Goal: Book appointment/travel/reservation

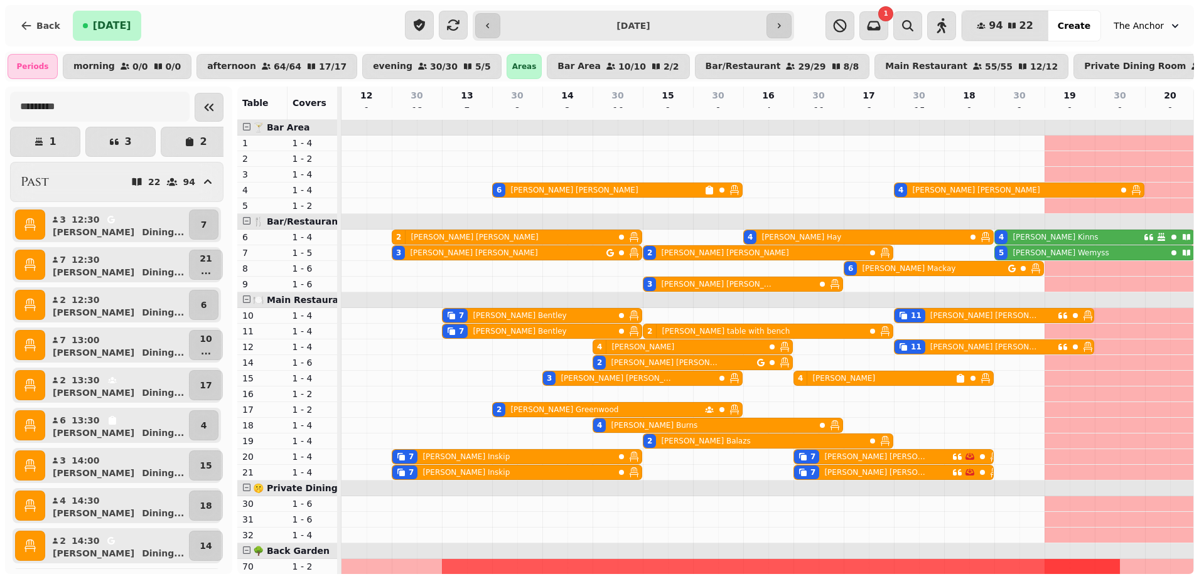
scroll to position [0, 153]
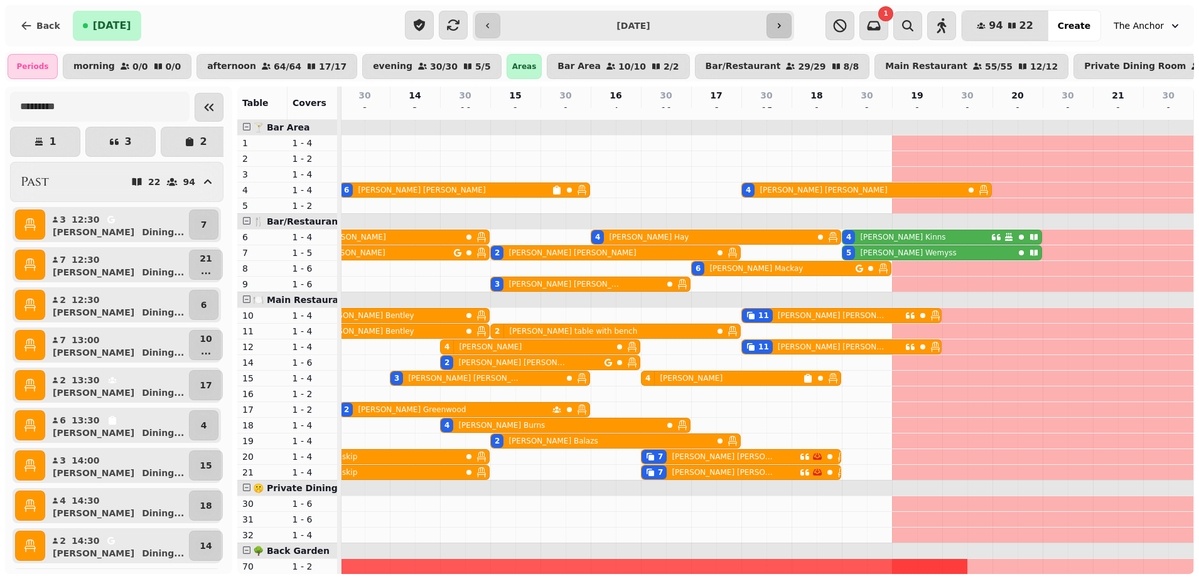
click at [773, 26] on button "button" at bounding box center [779, 25] width 25 height 25
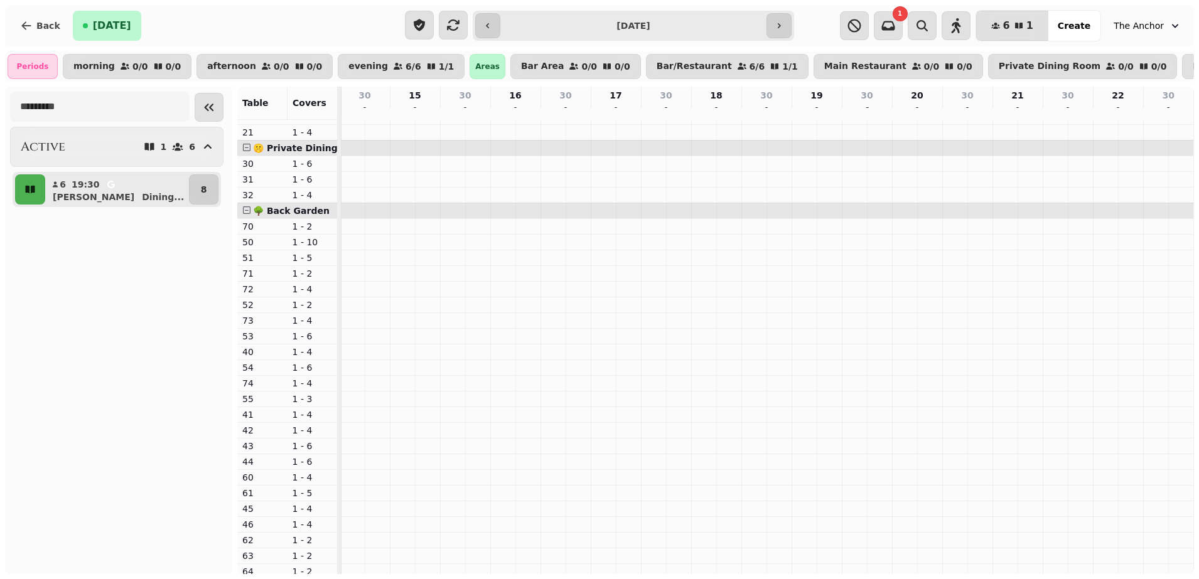
scroll to position [357, 0]
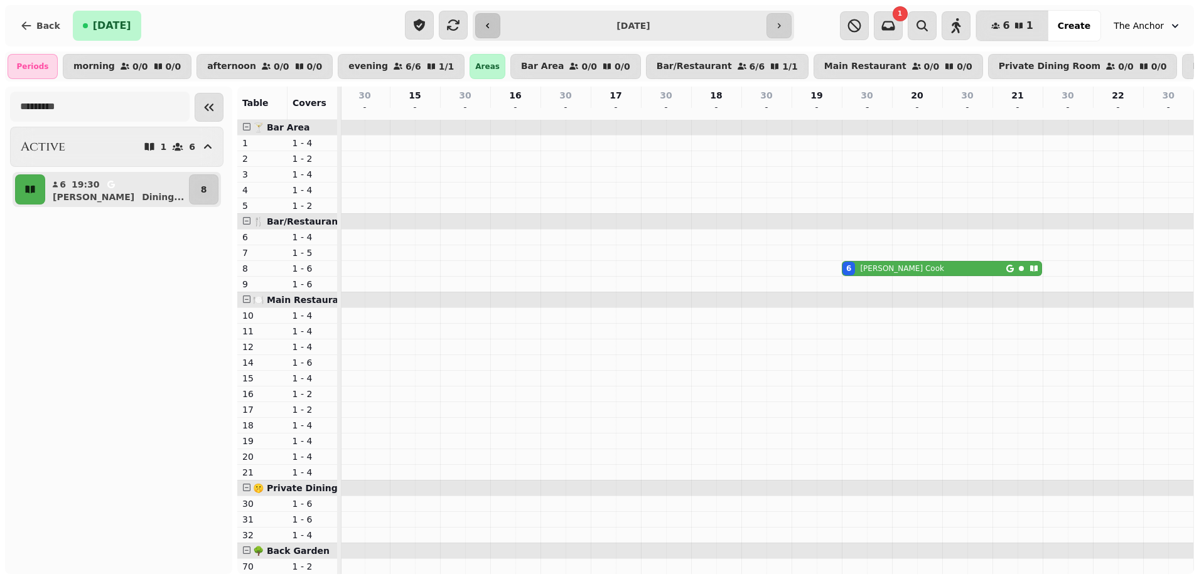
drag, startPoint x: 567, startPoint y: 242, endPoint x: 492, endPoint y: 18, distance: 235.9
click at [492, 18] on div "**********" at bounding box center [599, 289] width 1199 height 579
click at [780, 26] on icon "button" at bounding box center [779, 25] width 3 height 5
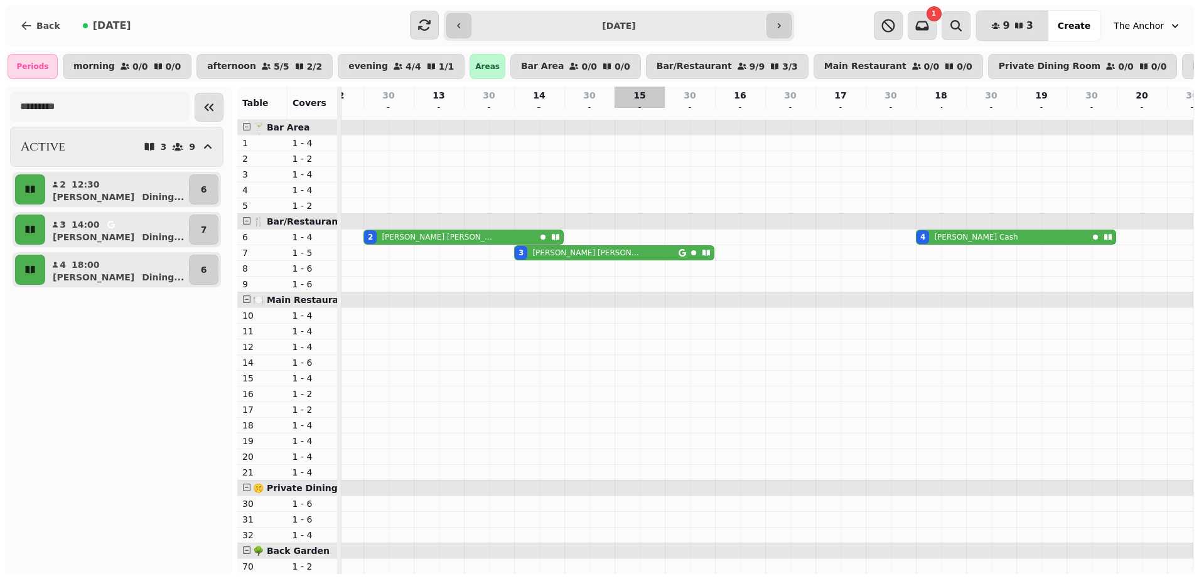
scroll to position [0, 0]
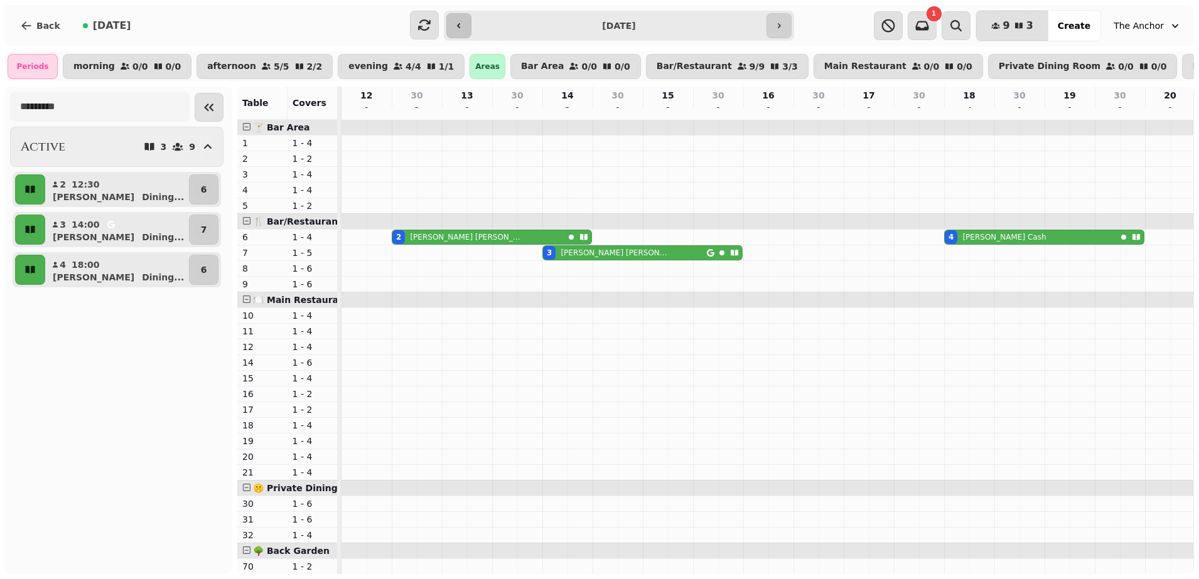
click at [452, 27] on button "button" at bounding box center [458, 25] width 25 height 25
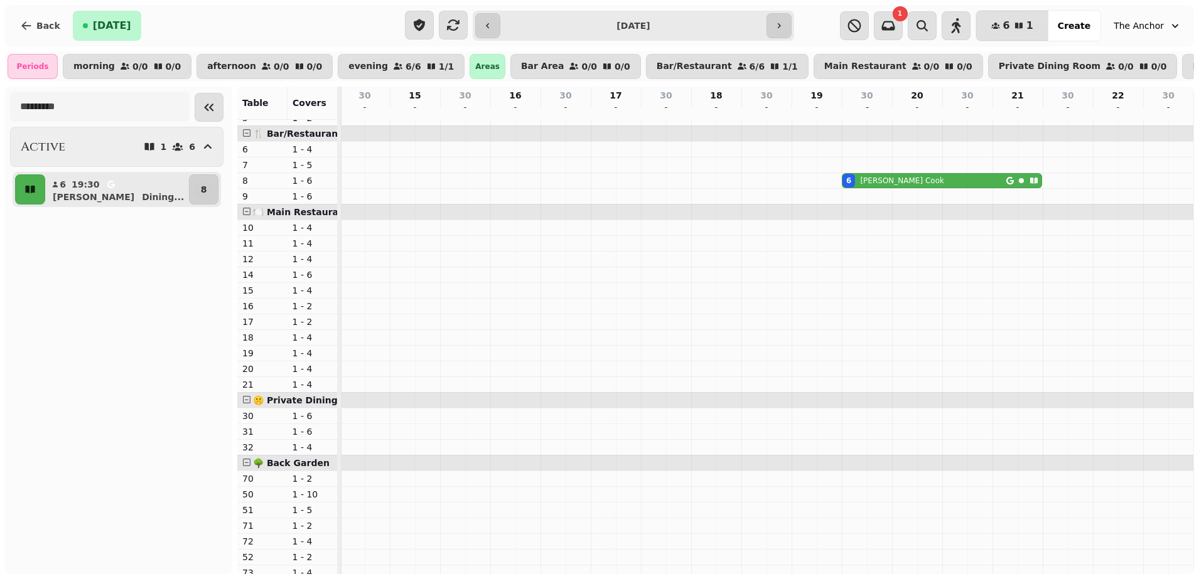
scroll to position [6, 0]
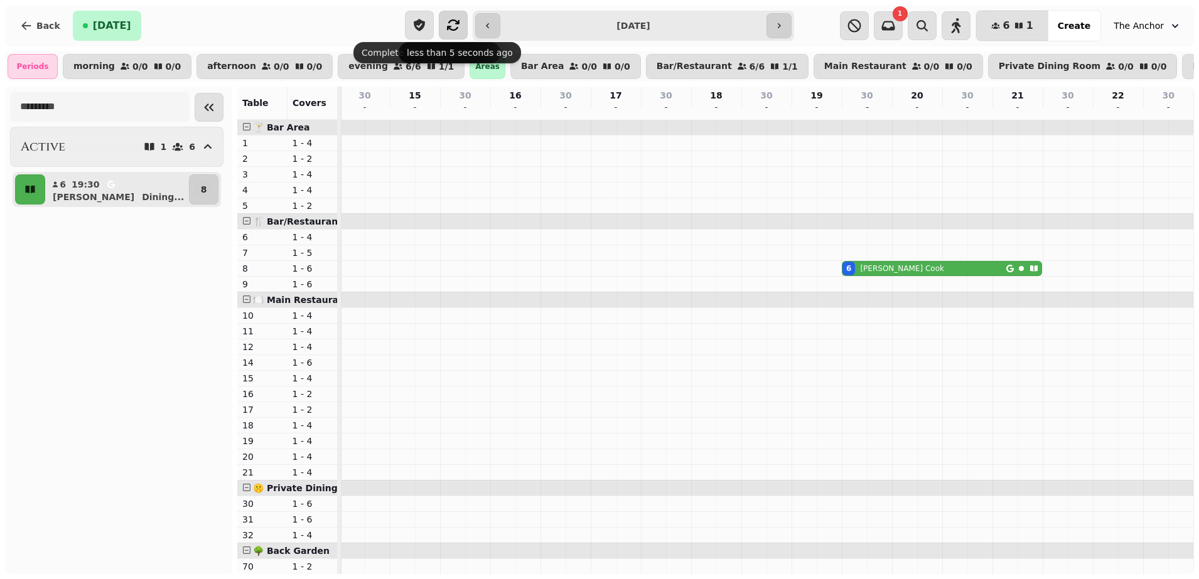
click at [456, 31] on icon "button" at bounding box center [453, 25] width 15 height 15
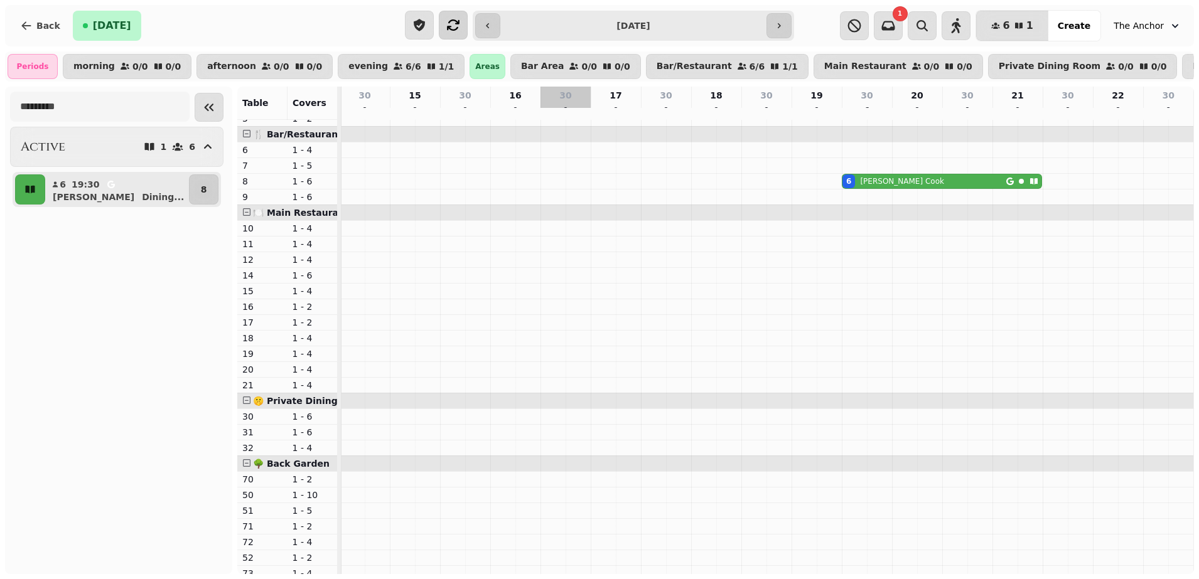
scroll to position [26, 0]
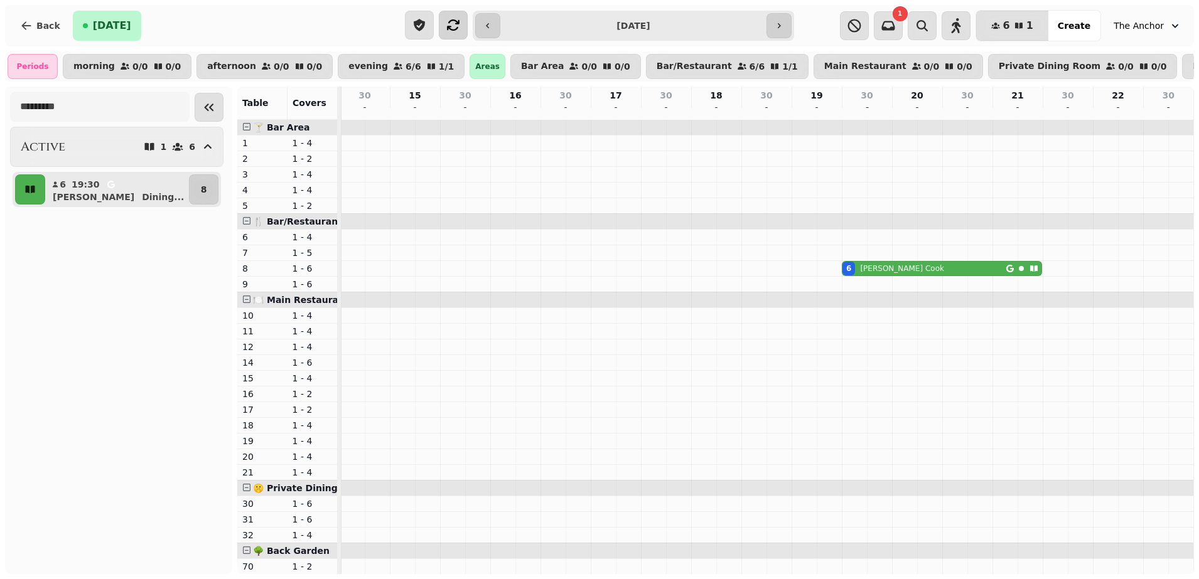
click at [451, 25] on icon "button" at bounding box center [453, 25] width 15 height 15
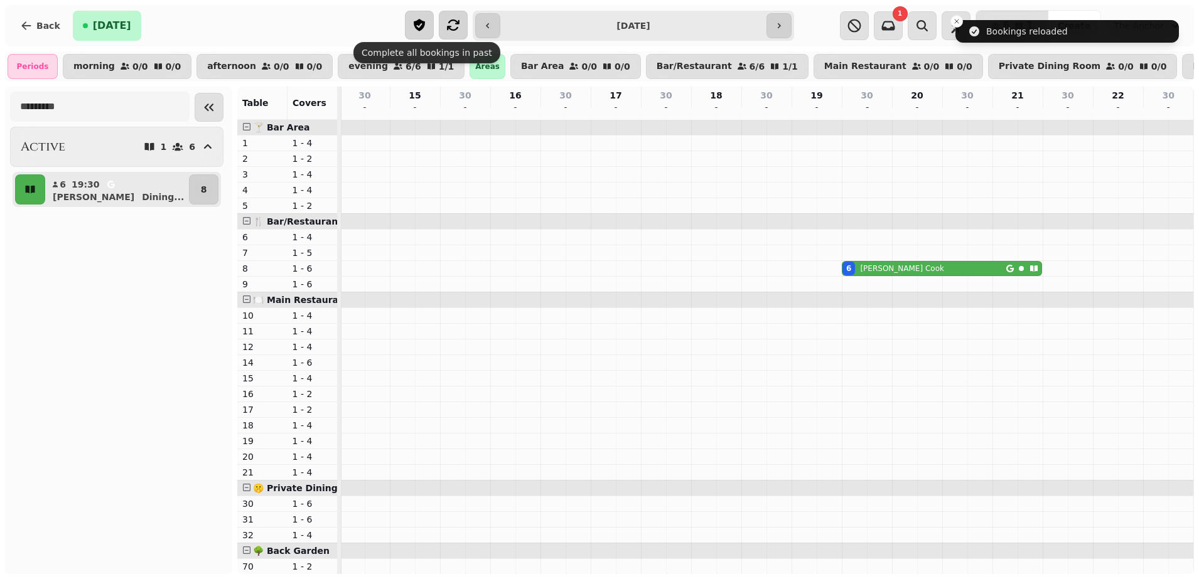
click at [433, 30] on button "button" at bounding box center [419, 25] width 29 height 29
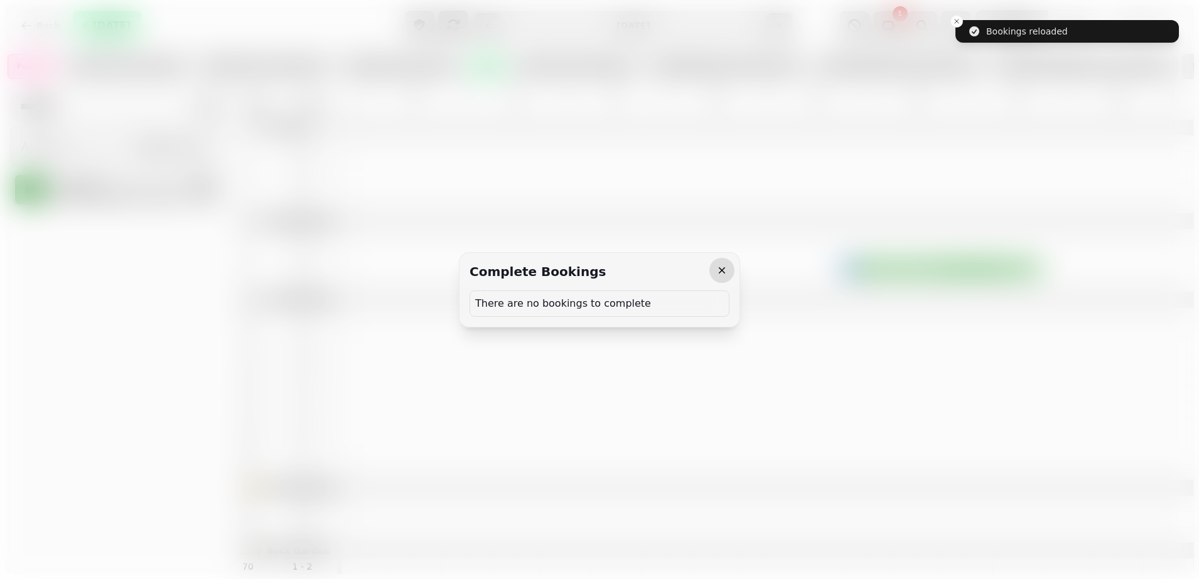
click at [719, 264] on icon "button" at bounding box center [722, 270] width 13 height 13
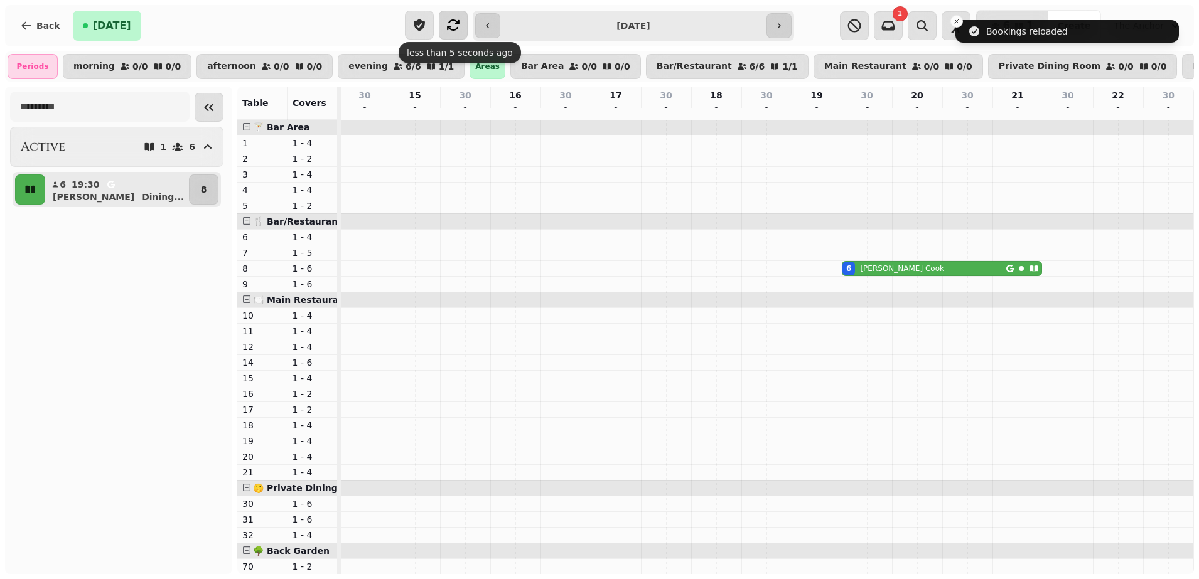
click at [450, 25] on icon "button" at bounding box center [453, 25] width 15 height 15
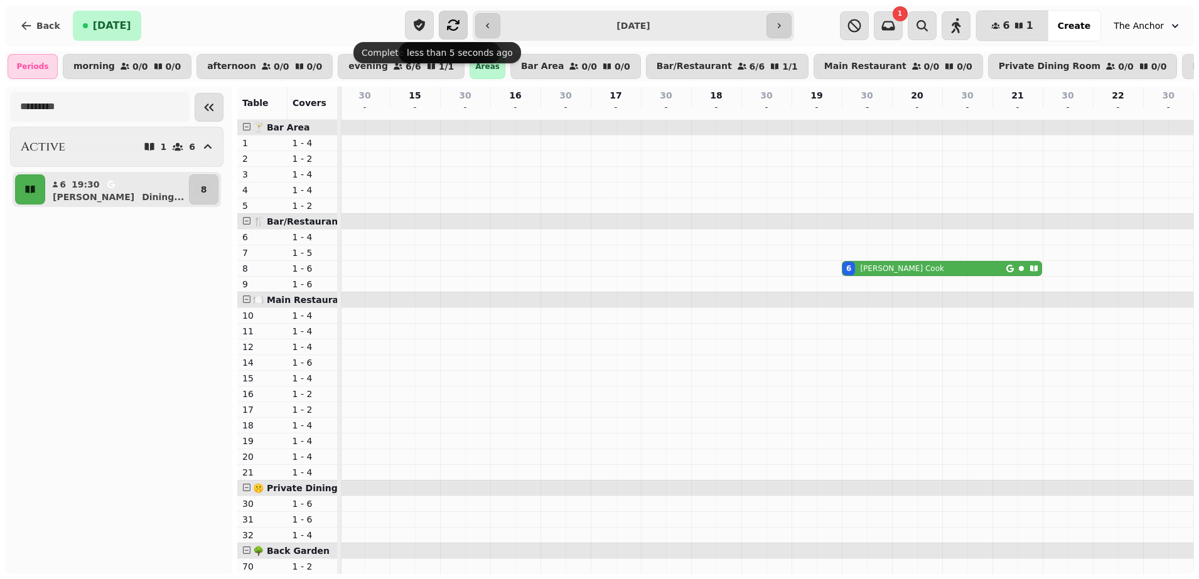
click at [468, 17] on div "**********" at bounding box center [600, 26] width 390 height 30
click at [450, 24] on icon "button" at bounding box center [453, 25] width 15 height 15
click at [778, 24] on icon "button" at bounding box center [779, 26] width 10 height 10
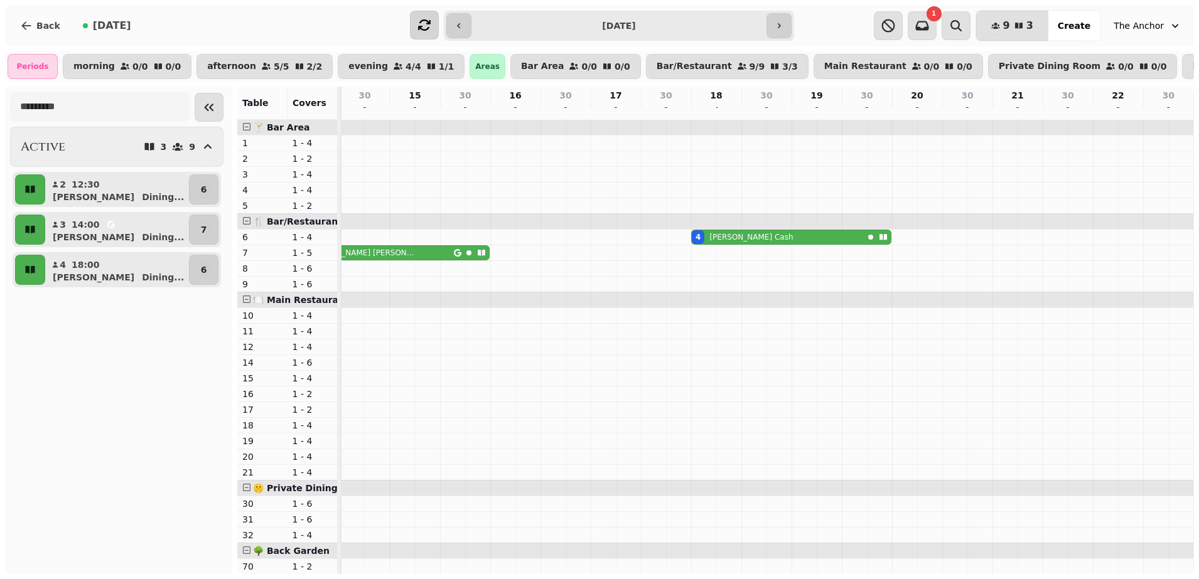
click at [716, 562] on td at bounding box center [728, 520] width 25 height 800
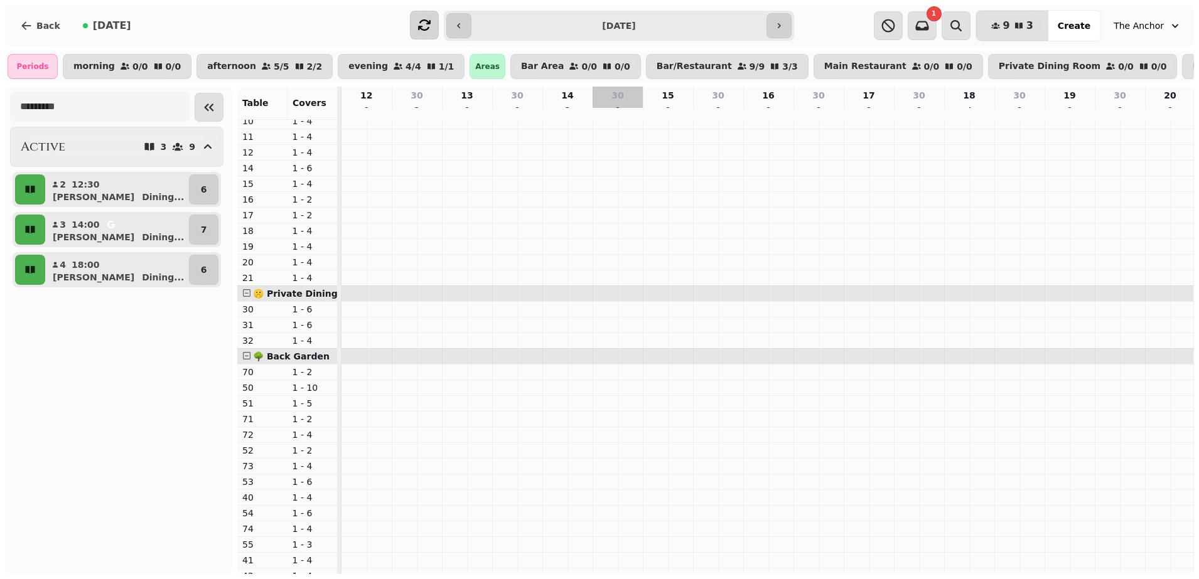
scroll to position [314, 0]
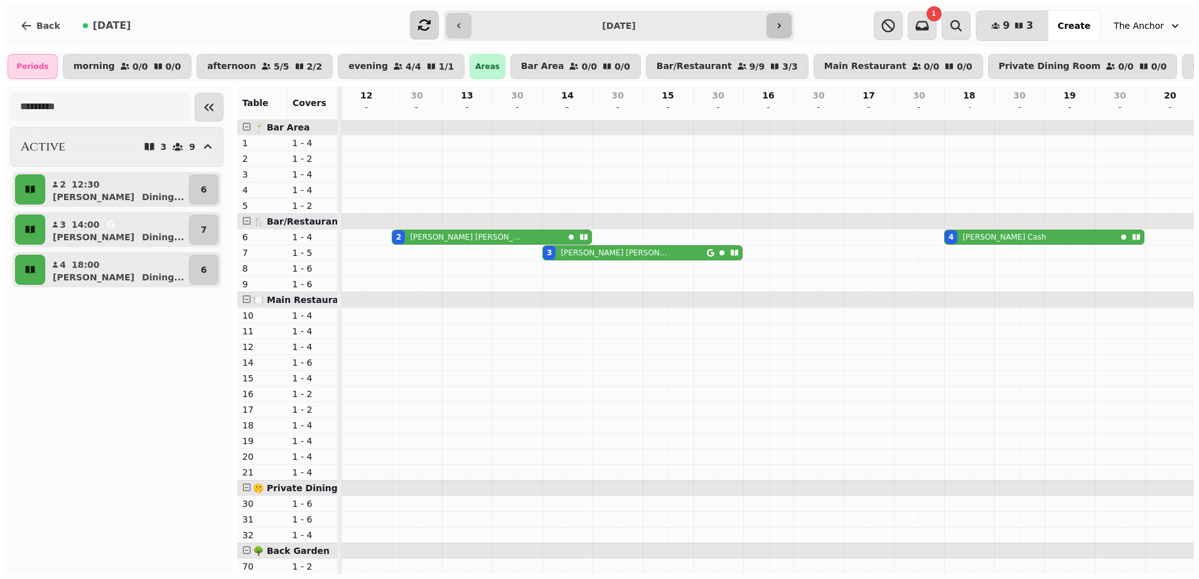
click at [780, 23] on icon "button" at bounding box center [779, 26] width 10 height 10
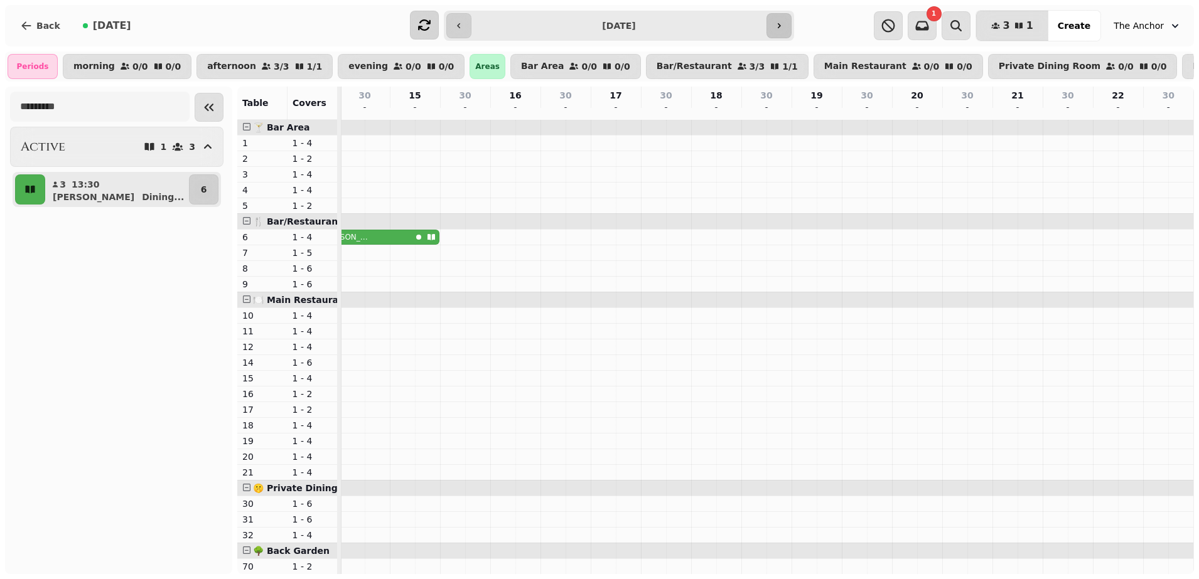
click at [776, 19] on button "button" at bounding box center [779, 25] width 25 height 25
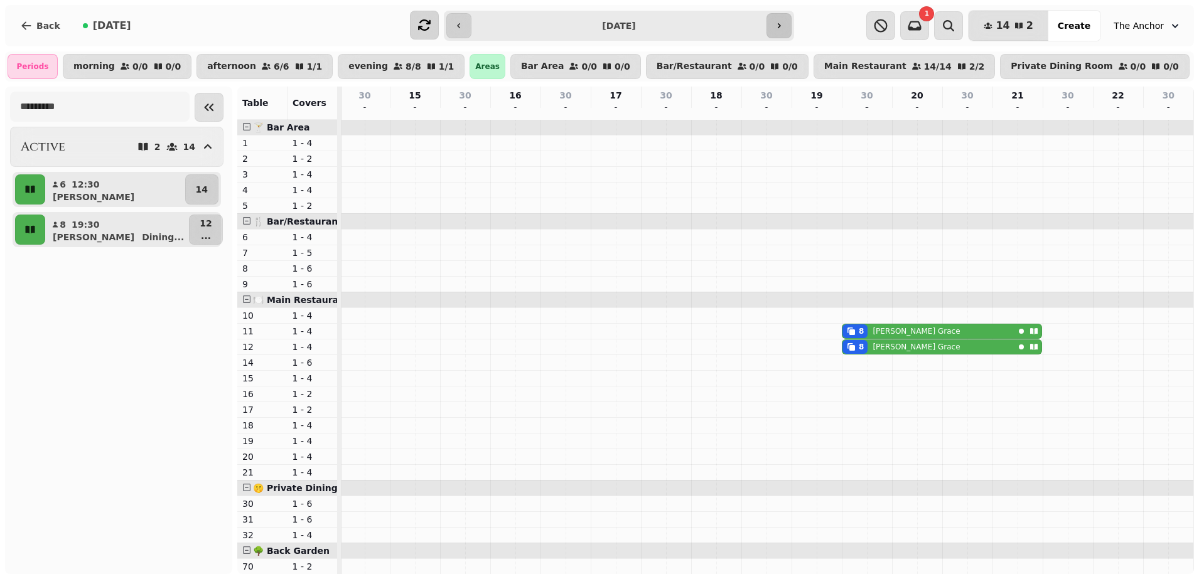
click at [776, 16] on button "button" at bounding box center [779, 25] width 25 height 25
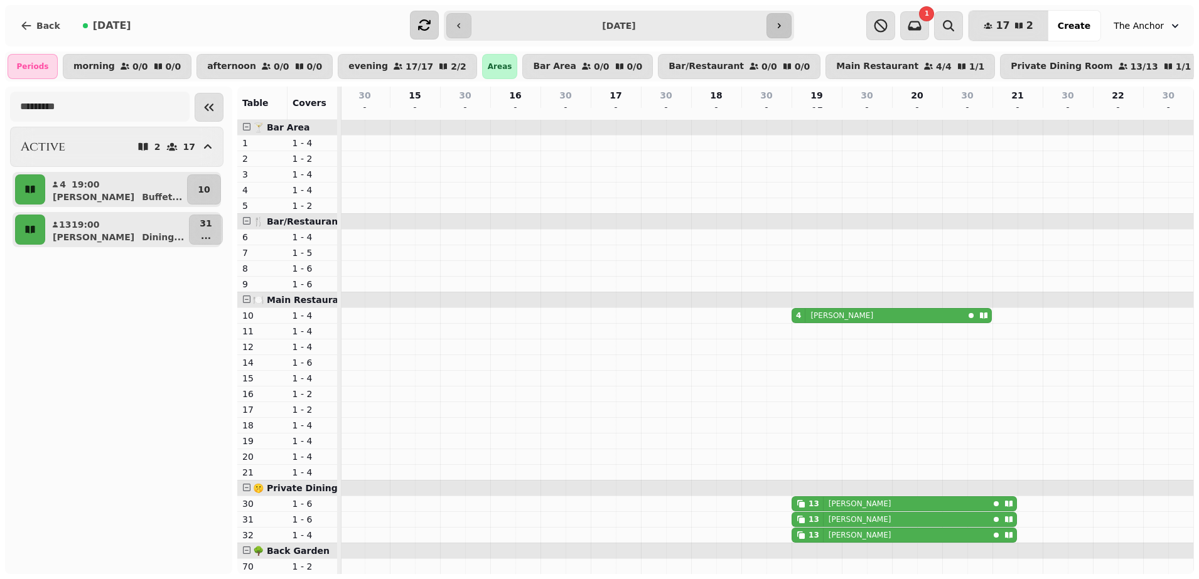
click at [776, 16] on button "button" at bounding box center [779, 25] width 25 height 25
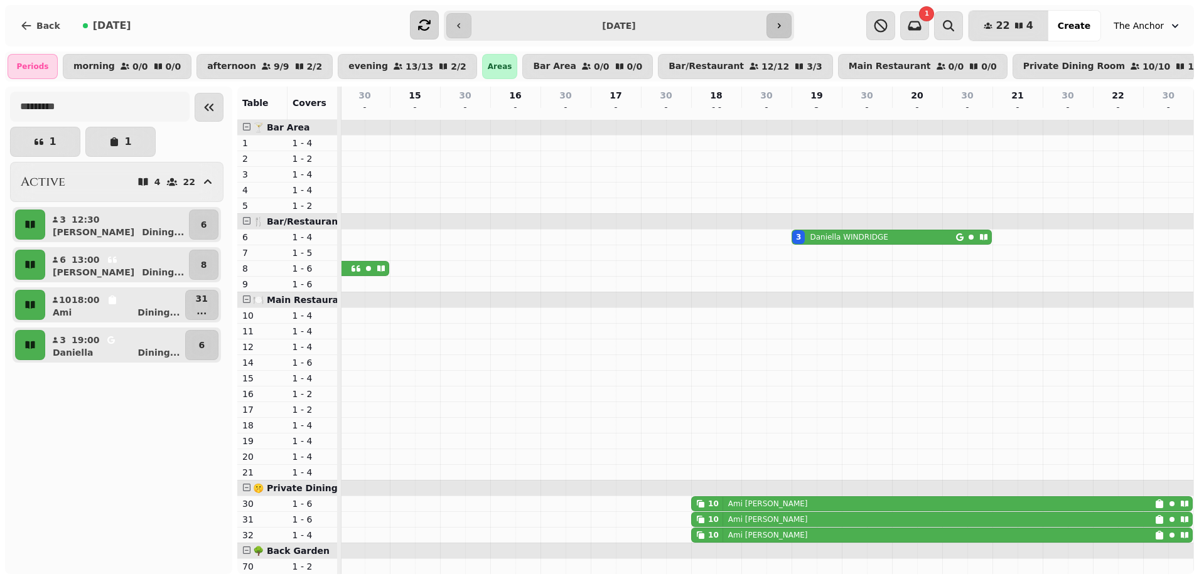
click at [778, 21] on icon "button" at bounding box center [779, 26] width 10 height 10
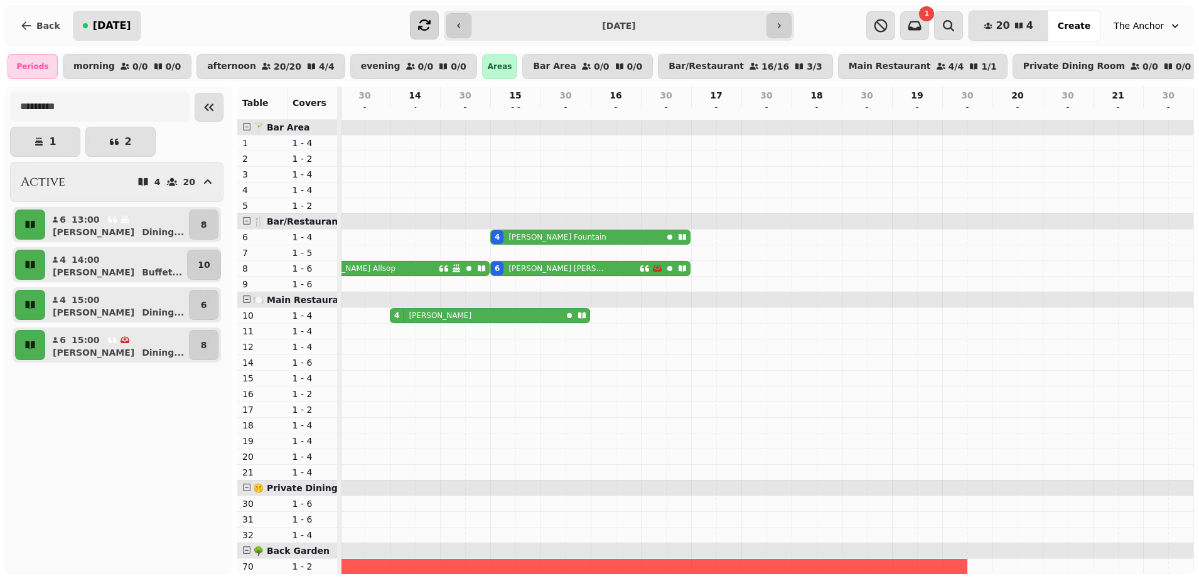
click at [104, 29] on span "[DATE]" at bounding box center [112, 26] width 38 height 10
type input "**********"
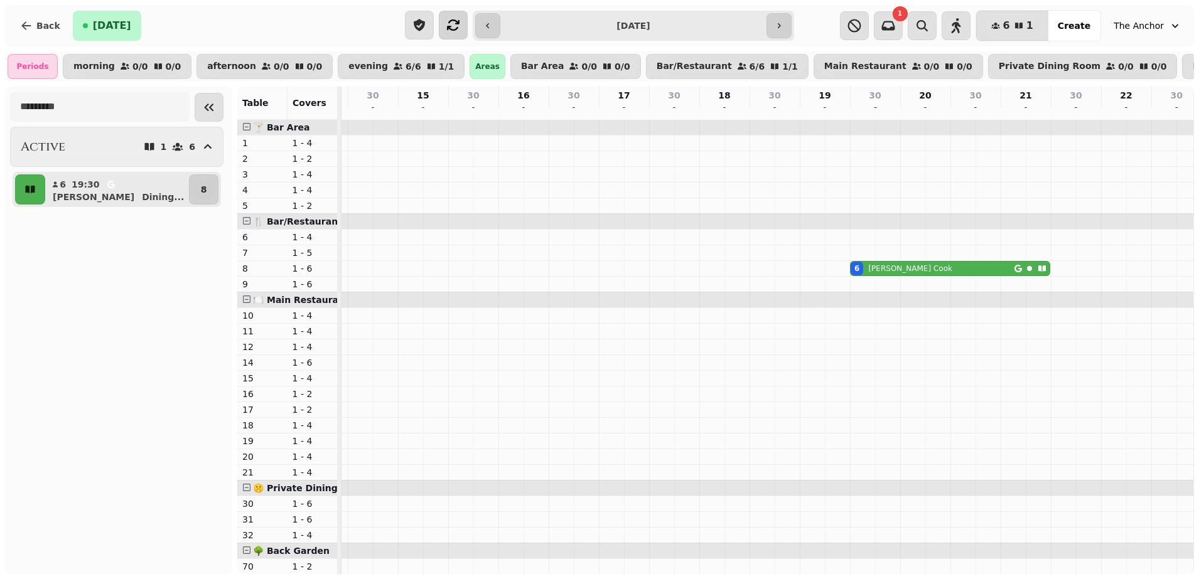
scroll to position [0, 265]
